Goal: Find specific page/section: Find specific page/section

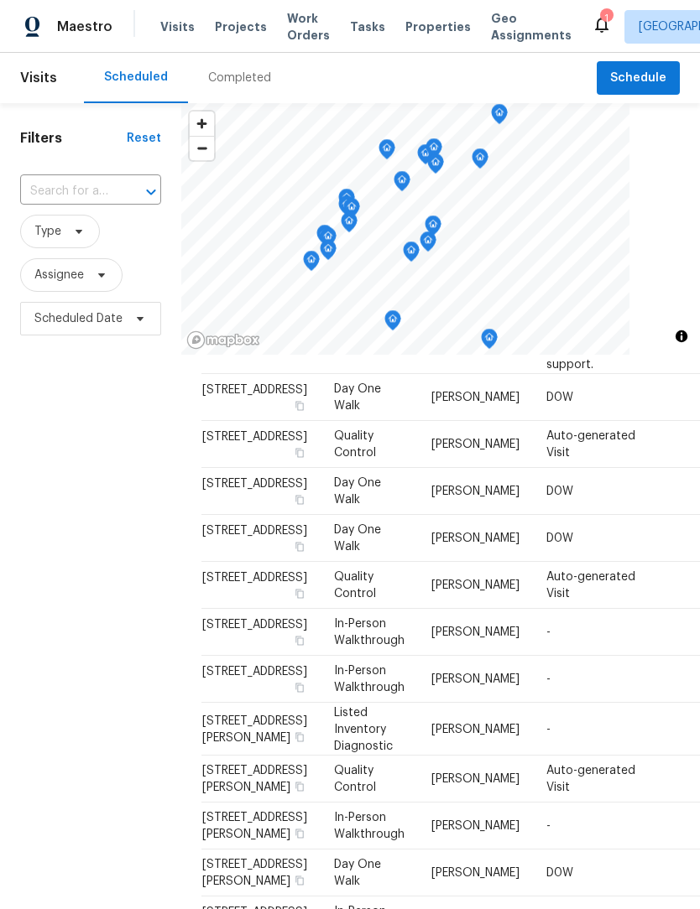
scroll to position [894, 0]
click at [245, 715] on span "[STREET_ADDRESS][PERSON_NAME]" at bounding box center [254, 729] width 105 height 29
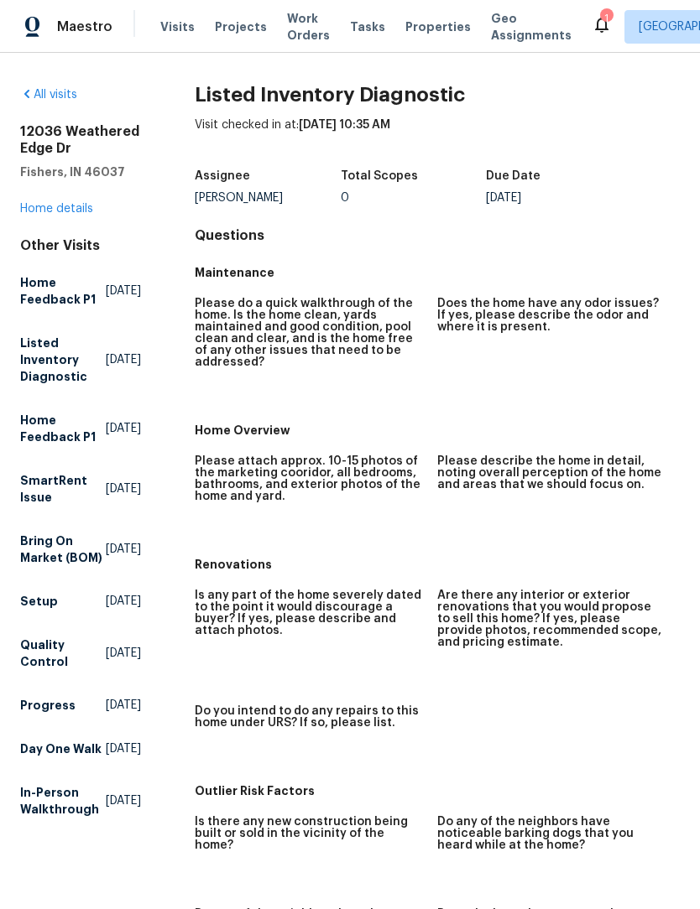
click at [80, 214] on link "Home details" at bounding box center [56, 209] width 73 height 12
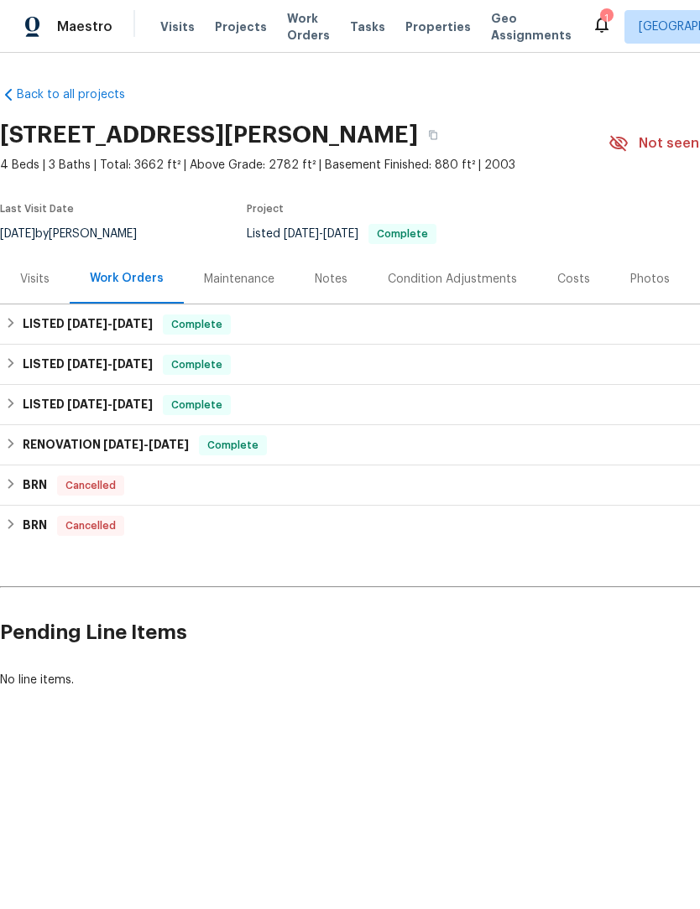
click at [261, 276] on div "Maintenance" at bounding box center [239, 279] width 70 height 17
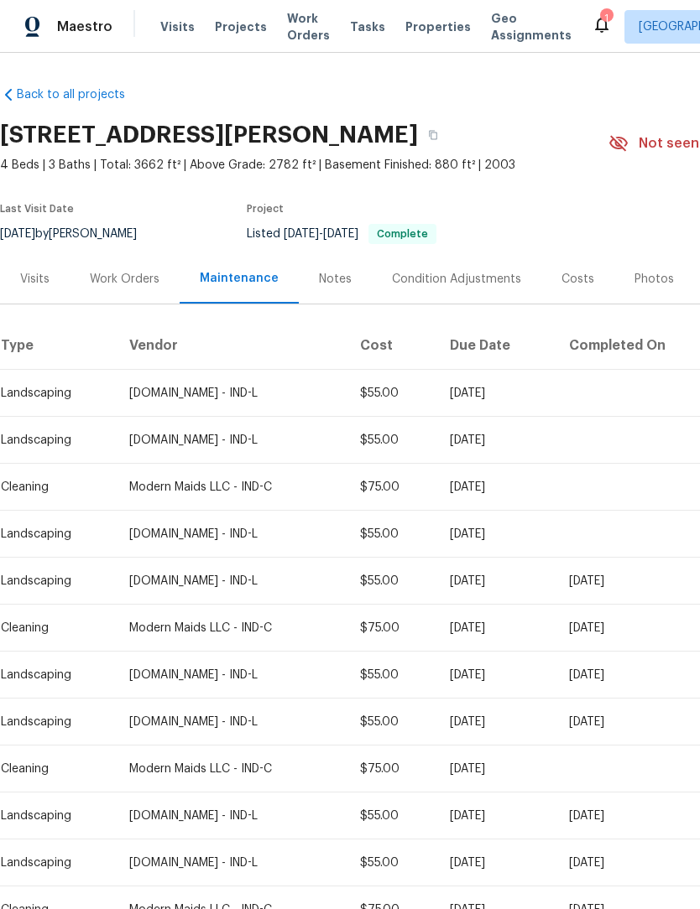
click at [31, 284] on div "Visits" at bounding box center [34, 279] width 29 height 17
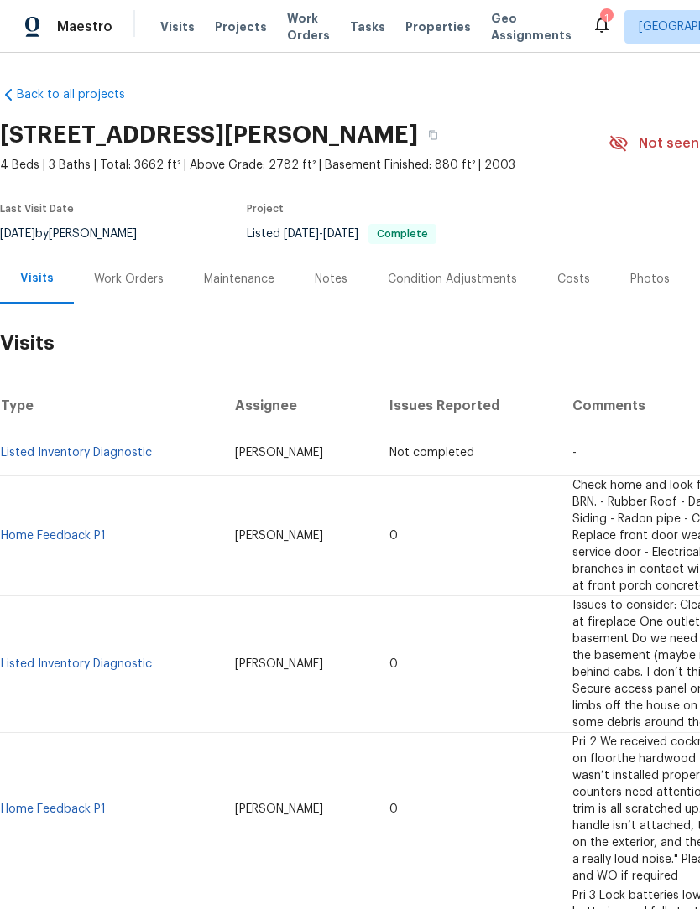
click at [49, 530] on link "Home Feedback P1" at bounding box center [53, 536] width 105 height 12
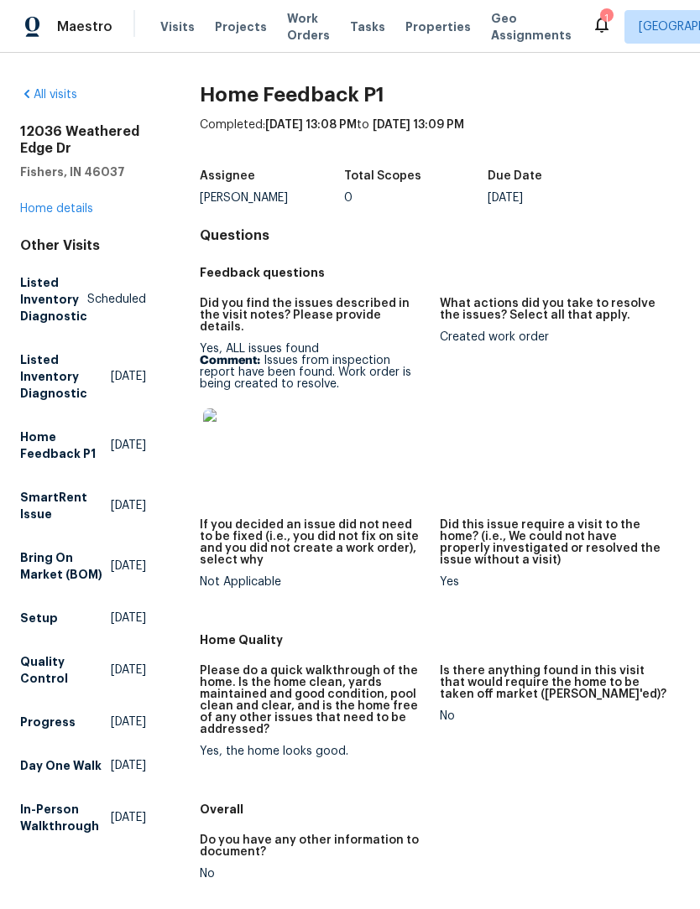
click at [40, 210] on link "Home details" at bounding box center [56, 209] width 73 height 12
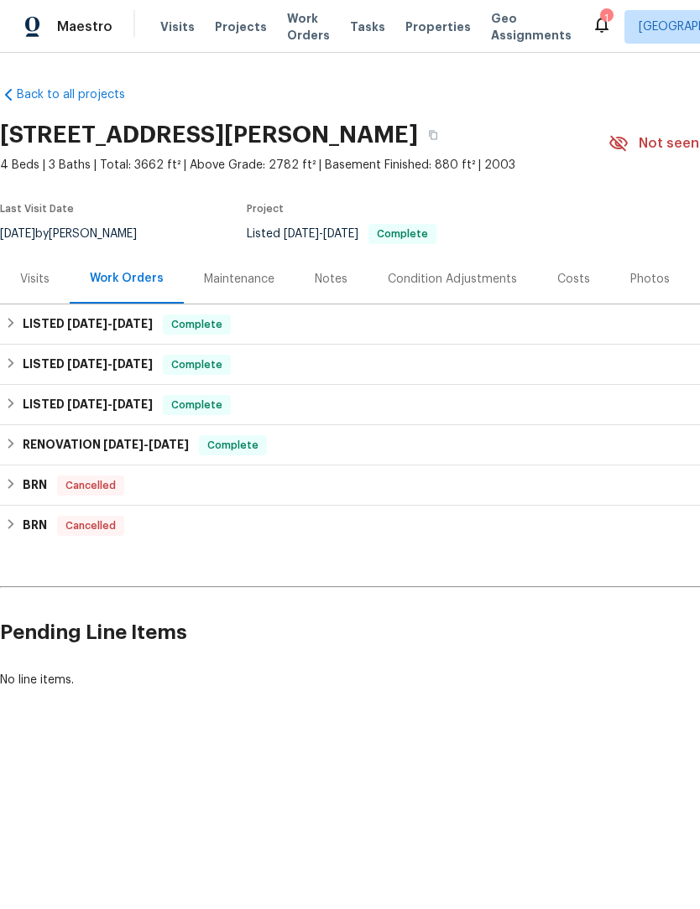
click at [31, 275] on div "Visits" at bounding box center [34, 279] width 29 height 17
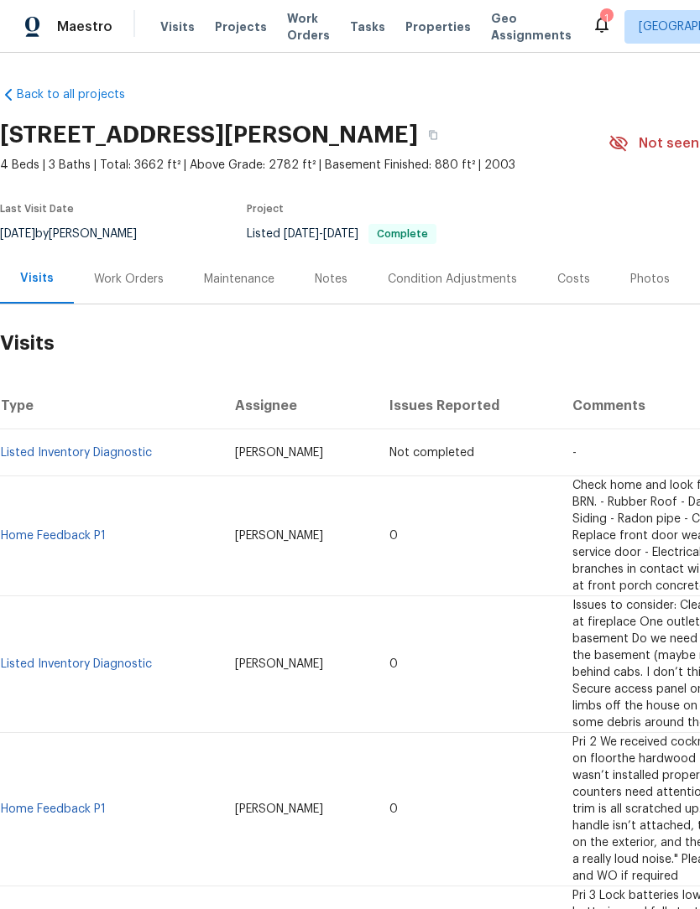
click at [31, 659] on link "Listed Inventory Diagnostic" at bounding box center [76, 665] width 151 height 12
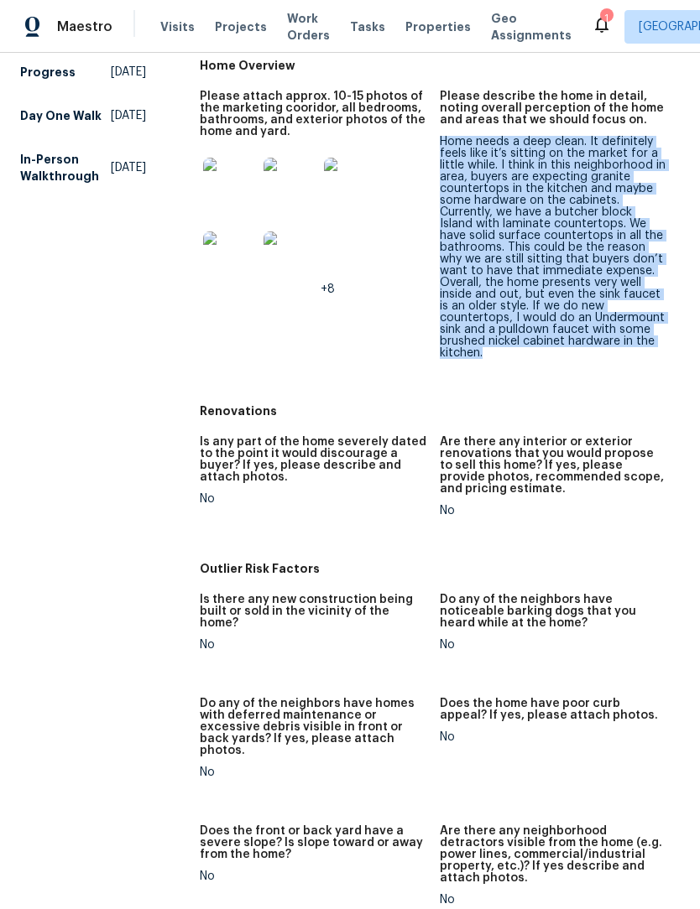
scroll to position [702, 0]
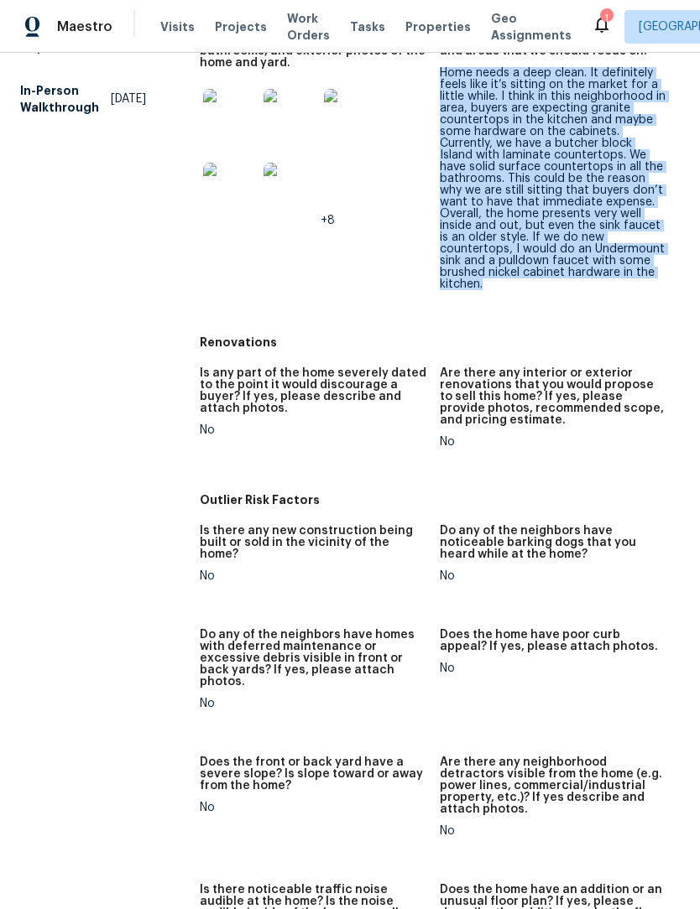
click at [190, 435] on div "All visits 12036 Weathered Edge Dr [PERSON_NAME], IN 46037 Home details Other V…" at bounding box center [349, 500] width 659 height 2233
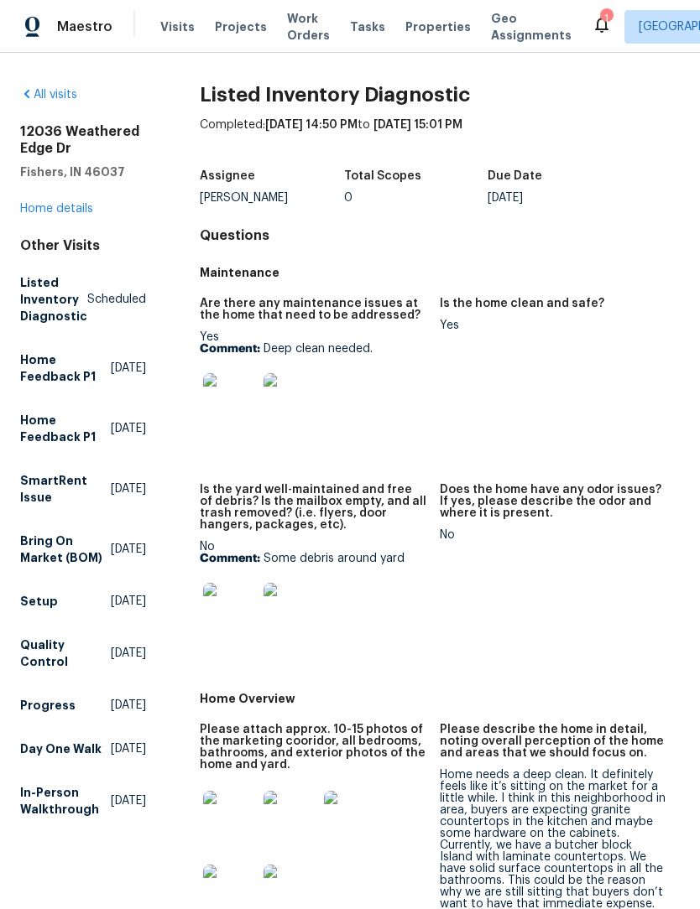
scroll to position [0, 0]
click at [49, 213] on link "Home details" at bounding box center [56, 209] width 73 height 12
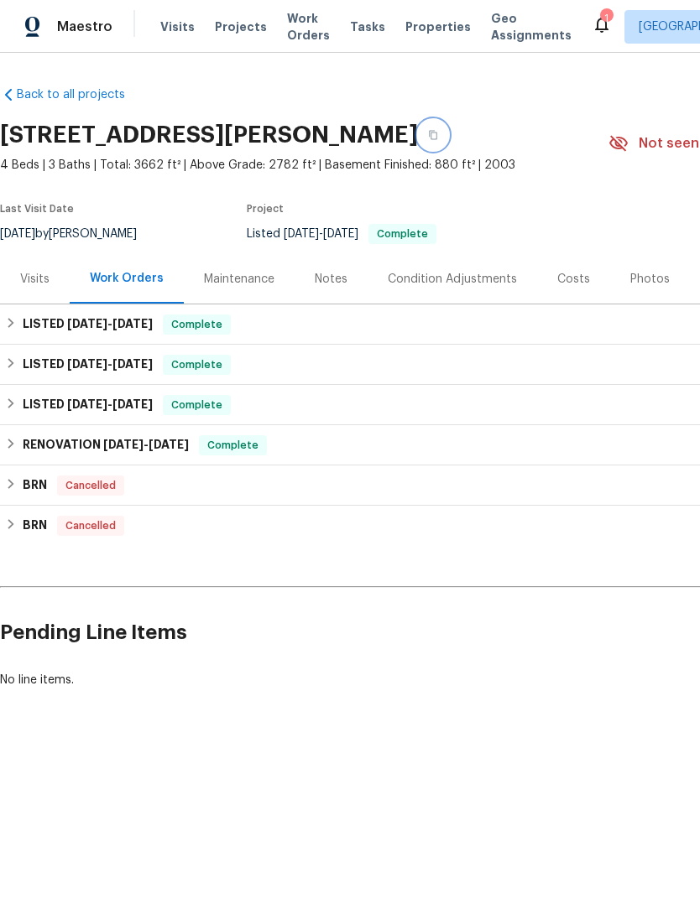
click at [448, 130] on button "button" at bounding box center [433, 135] width 30 height 30
